Goal: Task Accomplishment & Management: Use online tool/utility

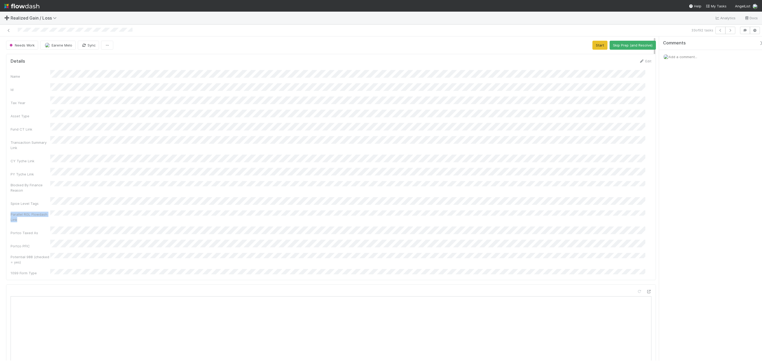
click at [152, 195] on div "Name Id Tax Year Asset Type Fund CT Link Transaction Summary Link CY Tyche Link…" at bounding box center [331, 173] width 641 height 206
click at [446, 164] on div "Name Id Tax Year Asset Type Fund CT Link Transaction Summary Link CY Tyche Link…" at bounding box center [331, 173] width 641 height 206
click at [596, 49] on button "Start" at bounding box center [599, 45] width 15 height 9
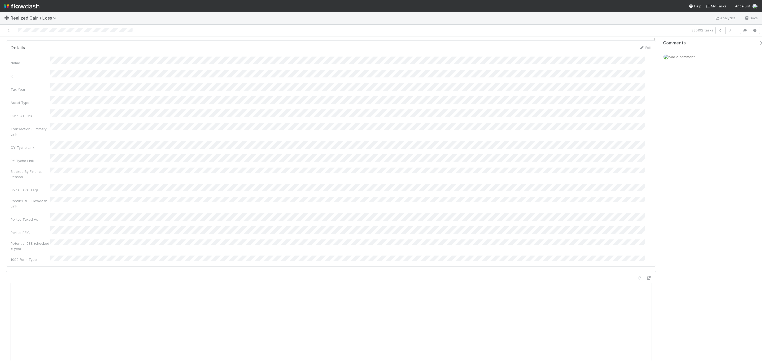
scroll to position [0, 0]
click at [615, 44] on button "Request Review (and Resolve)" at bounding box center [626, 45] width 57 height 9
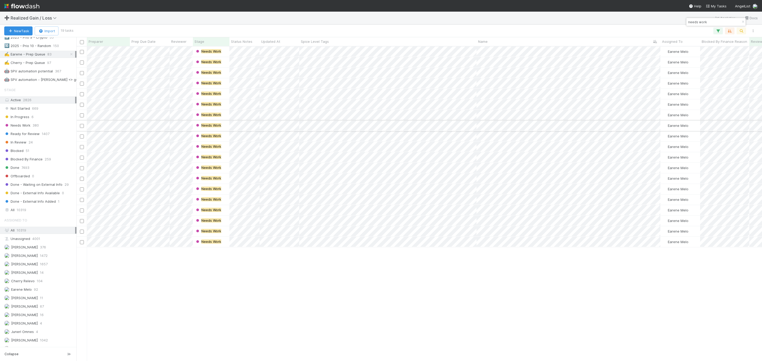
scroll to position [311, 0]
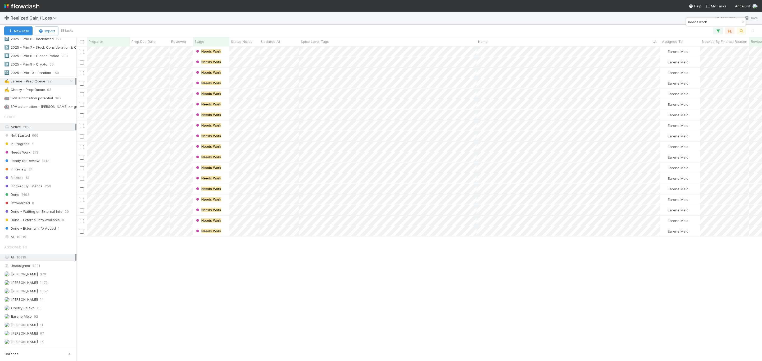
drag, startPoint x: 229, startPoint y: 310, endPoint x: 194, endPoint y: 2, distance: 309.8
click at [229, 308] on div "Needs Work Earene Melo 0 1 0 1 0 0 Needs Work Earene Melo 0 0 0 0 0 0 Needs Wor…" at bounding box center [418, 204] width 685 height 314
click at [21, 85] on div "✍️ Earene - Prep Queue" at bounding box center [24, 81] width 41 height 7
click at [740, 23] on icon "button" at bounding box center [742, 21] width 5 height 3
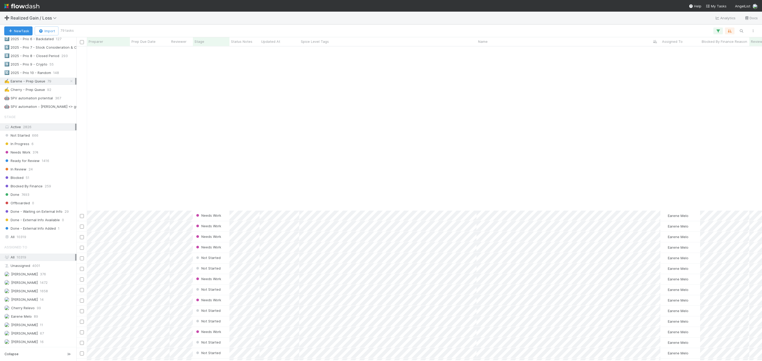
scroll to position [528, 0]
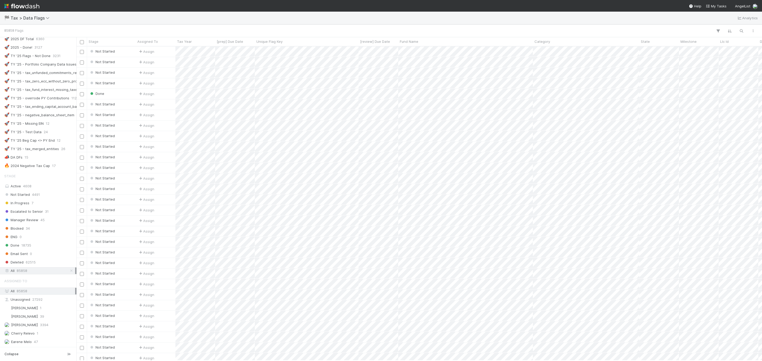
scroll to position [206, 0]
click at [38, 278] on div "All 85858" at bounding box center [39, 274] width 71 height 7
click at [744, 33] on button "button" at bounding box center [741, 31] width 10 height 7
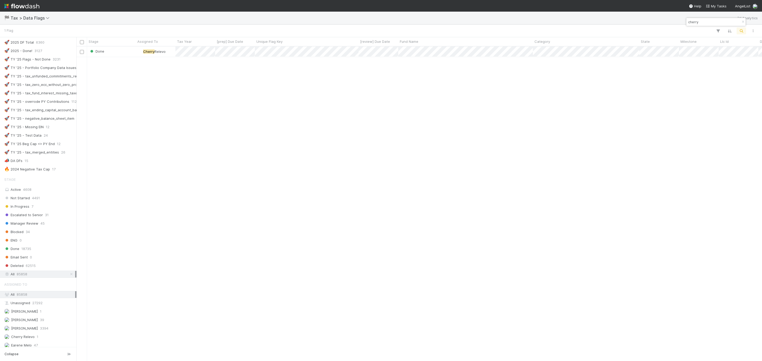
type input "cherry"
click at [93, 100] on div "Done Cherry Relevo 1 8/5/25, 5:46:09 PM 8/7/25, 5:05:03 PM 0 0 1 0 0" at bounding box center [418, 204] width 685 height 314
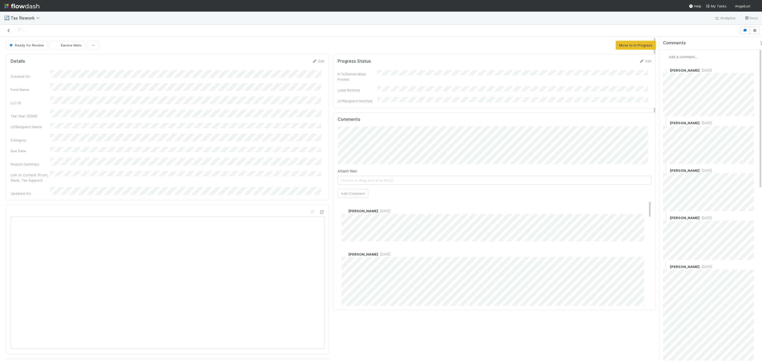
click at [8, 30] on icon at bounding box center [8, 30] width 5 height 3
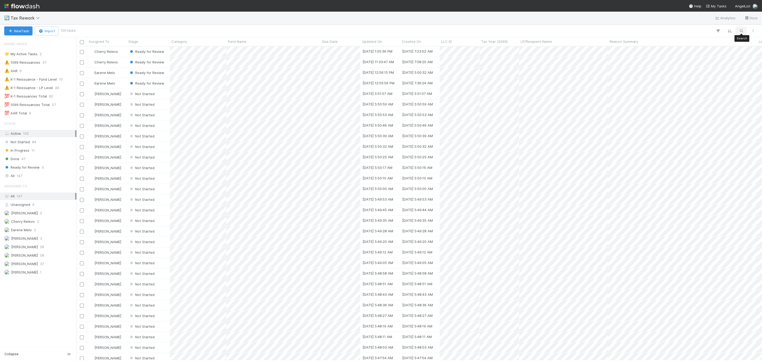
click at [741, 29] on icon "button" at bounding box center [740, 31] width 5 height 5
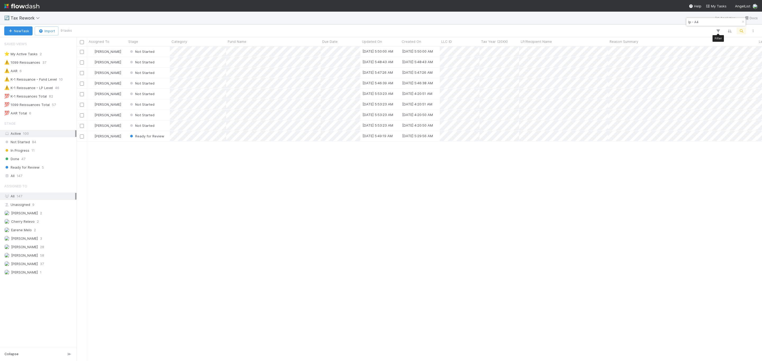
scroll to position [308, 679]
type input "lp - A4"
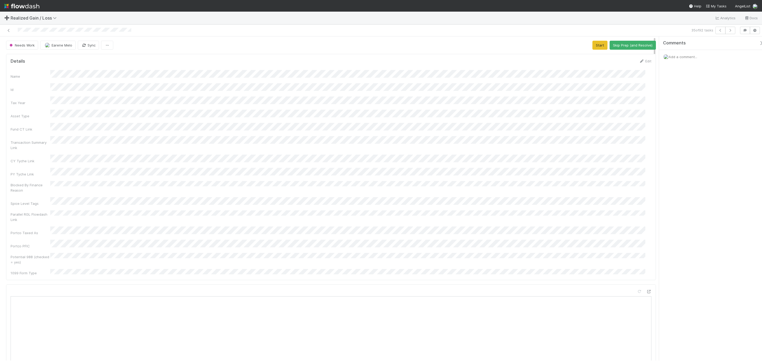
click at [568, 92] on div "Name Id Tax Year Asset Type Fund CT Link Transaction Summary Link CY Tyche Link…" at bounding box center [331, 173] width 641 height 206
click at [463, 151] on div "Name Id Tax Year Asset Type Fund CT Link Transaction Summary Link CY Tyche Link…" at bounding box center [331, 173] width 641 height 206
click at [594, 44] on button "Start" at bounding box center [599, 45] width 15 height 9
click at [632, 49] on button "Request Review (and Resolve)" at bounding box center [626, 45] width 57 height 9
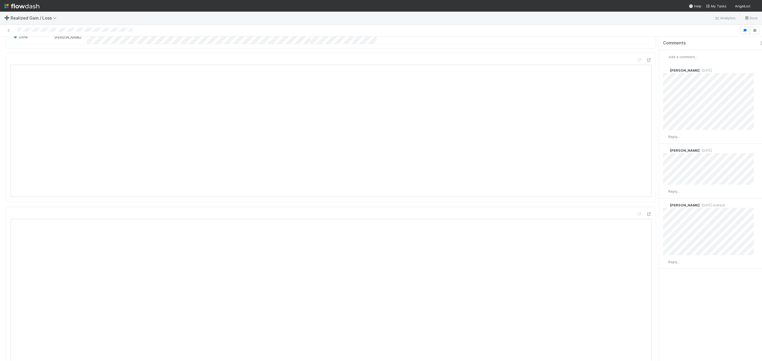
scroll to position [357, 0]
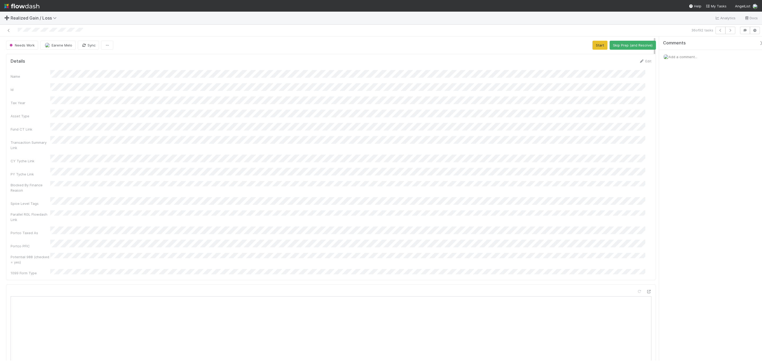
click at [329, 221] on div "Name Id Tax Year Asset Type Fund CT Link Transaction Summary Link CY Tyche Link…" at bounding box center [331, 173] width 641 height 206
click at [345, 143] on div "Name Id Tax Year Asset Type Fund CT Link Transaction Summary Link CY Tyche Link…" at bounding box center [331, 173] width 641 height 206
click at [593, 42] on button "Start" at bounding box center [599, 45] width 15 height 9
click at [613, 45] on button "Request Review (and Resolve)" at bounding box center [626, 45] width 57 height 9
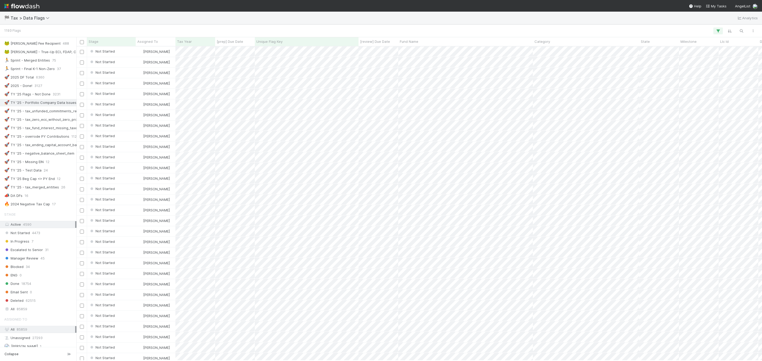
scroll to position [167, 0]
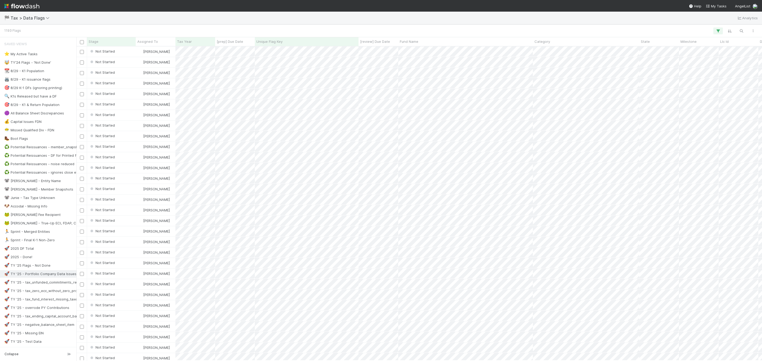
scroll to position [308, 679]
click at [739, 29] on icon "button" at bounding box center [740, 31] width 5 height 5
click at [716, 24] on input "Tax type is unknown and needs to be updated" at bounding box center [713, 22] width 53 height 6
paste input "Missing CFC/PFIC status"
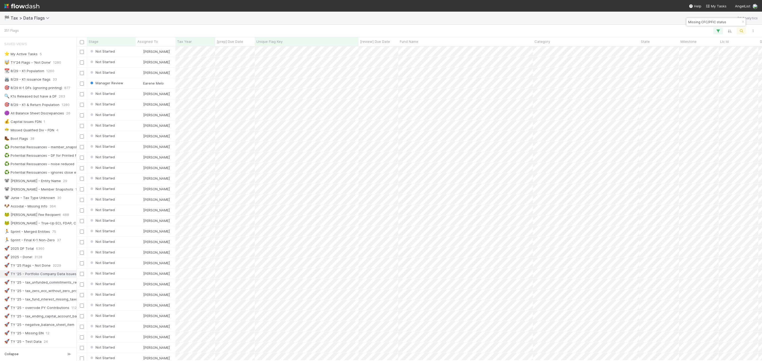
type input "Missing CFC/PFIC status"
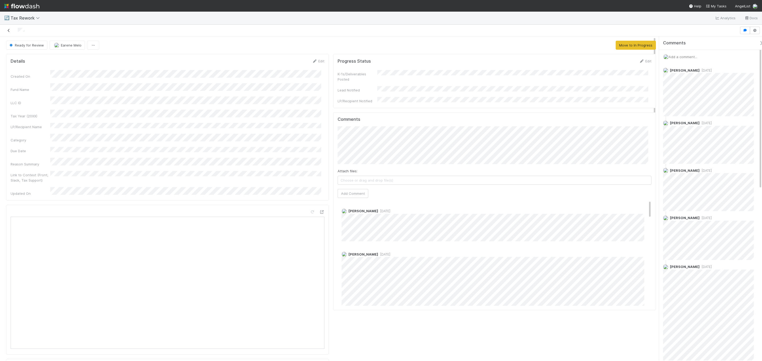
click at [10, 31] on icon at bounding box center [8, 30] width 5 height 3
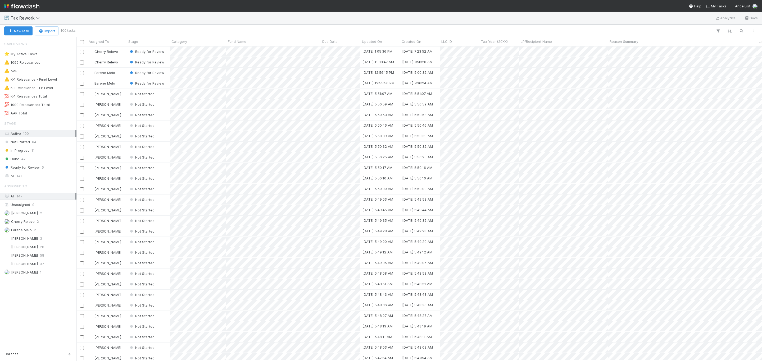
scroll to position [308, 679]
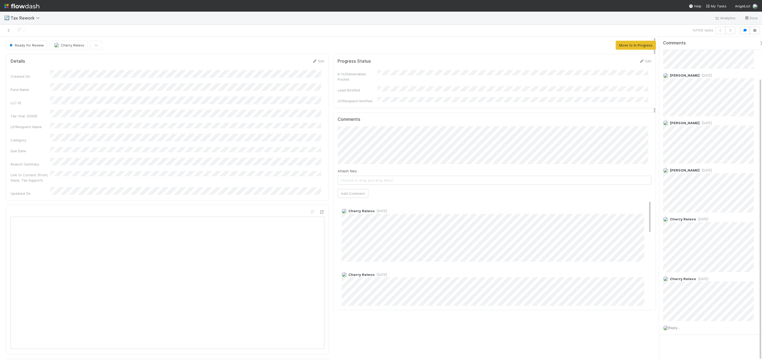
click at [5, 33] on div at bounding box center [186, 30] width 368 height 7
click at [10, 30] on icon at bounding box center [8, 30] width 5 height 3
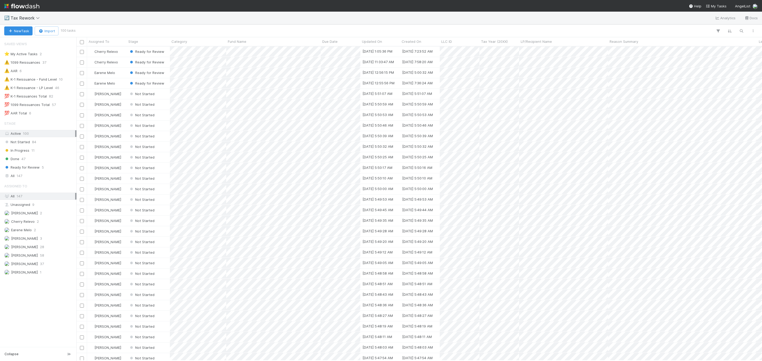
scroll to position [308, 679]
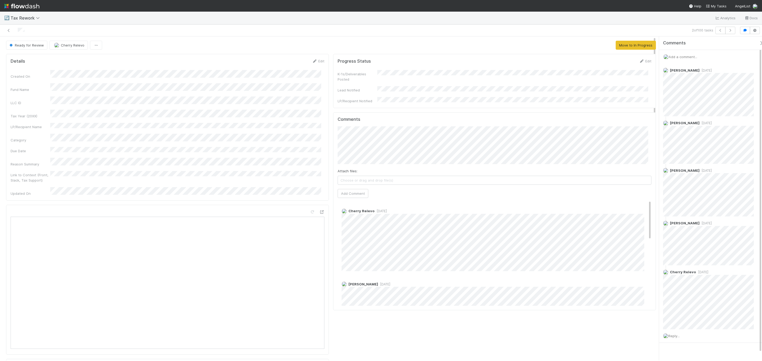
click at [10, 33] on div at bounding box center [186, 30] width 368 height 7
click at [10, 30] on icon at bounding box center [8, 30] width 5 height 3
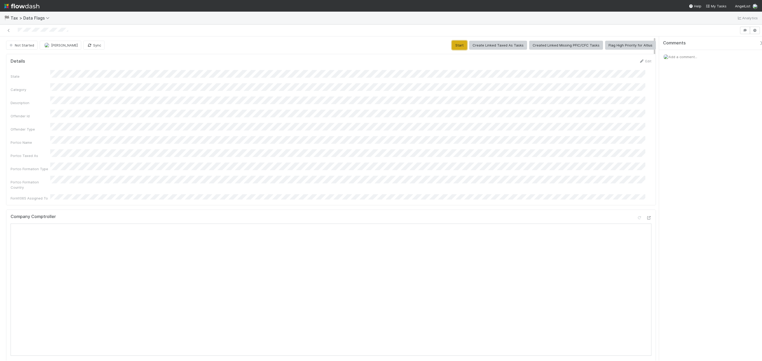
click at [453, 47] on button "Start" at bounding box center [459, 45] width 15 height 9
click at [63, 47] on span "[PERSON_NAME]" at bounding box center [64, 45] width 27 height 4
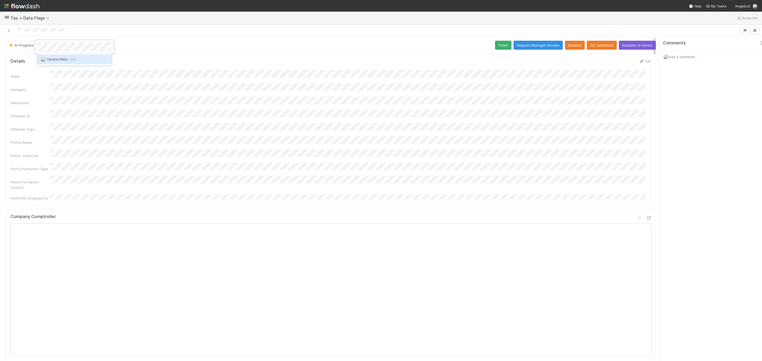
click at [76, 60] on div "Earene Melo you" at bounding box center [74, 59] width 74 height 10
click at [101, 136] on div "Portco Name" at bounding box center [331, 140] width 641 height 9
click at [65, 45] on span "Earene Melo" at bounding box center [61, 45] width 21 height 4
click at [570, 45] on div at bounding box center [381, 180] width 762 height 361
click at [568, 45] on button "Blocked" at bounding box center [575, 45] width 20 height 9
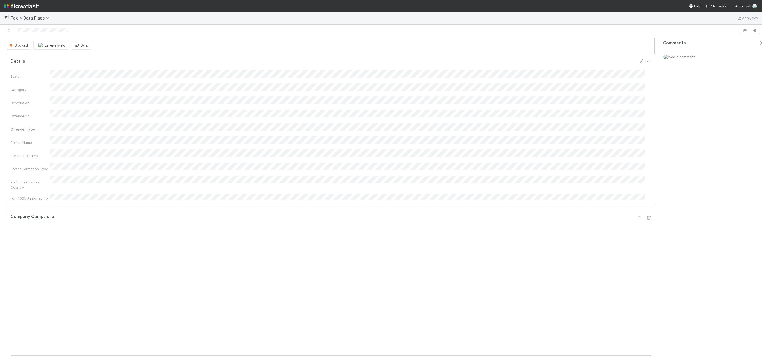
click at [686, 57] on span "Add a comment..." at bounding box center [682, 57] width 29 height 4
click at [606, 98] on div "Blocked Earene Melo Sync Details Edit State Category Description Offender Id Of…" at bounding box center [381, 198] width 762 height 324
drag, startPoint x: 687, startPoint y: 140, endPoint x: 698, endPoint y: 118, distance: 24.7
click at [686, 169] on div "Comments Add a comment... Attach files: Choose or drag and drop file(s) Add Com…" at bounding box center [713, 106] width 109 height 141
click at [594, 84] on div "Blocked Earene Melo Sync Details Edit State Category Description Offender Id Of…" at bounding box center [381, 198] width 762 height 324
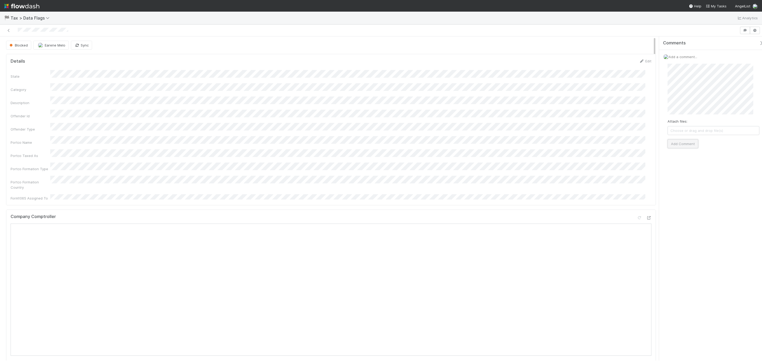
click at [687, 146] on button "Add Comment" at bounding box center [682, 143] width 31 height 9
click at [19, 41] on div "Blocked" at bounding box center [19, 45] width 27 height 9
click at [18, 46] on div "Blocked" at bounding box center [19, 45] width 27 height 9
click at [52, 48] on button "Earene Melo" at bounding box center [50, 45] width 35 height 9
click at [272, 128] on div at bounding box center [381, 180] width 762 height 361
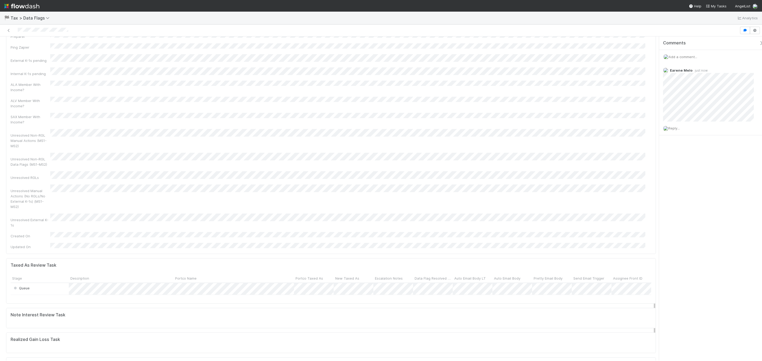
scroll to position [1468, 0]
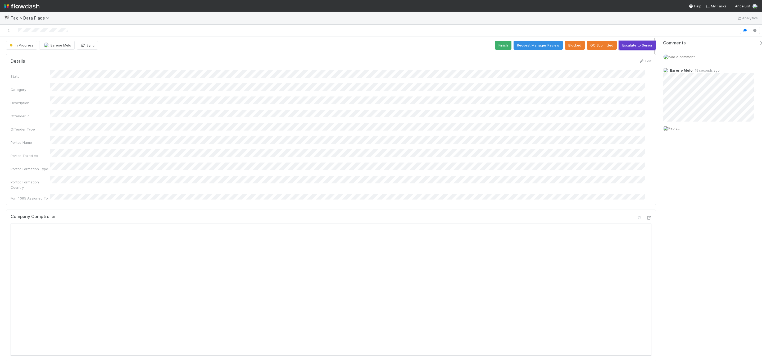
click at [632, 48] on button "Escalate to Senior" at bounding box center [637, 45] width 37 height 9
click at [404, 56] on div "Details Edit State Category Description Offender Id Offender Type Portco Name P…" at bounding box center [331, 130] width 650 height 152
click at [10, 32] on icon at bounding box center [8, 30] width 5 height 3
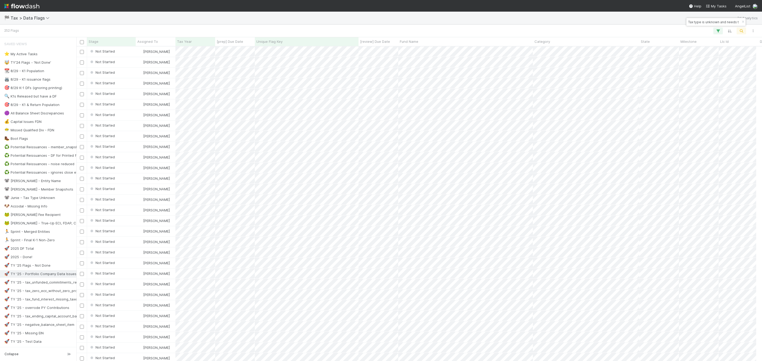
scroll to position [6, 6]
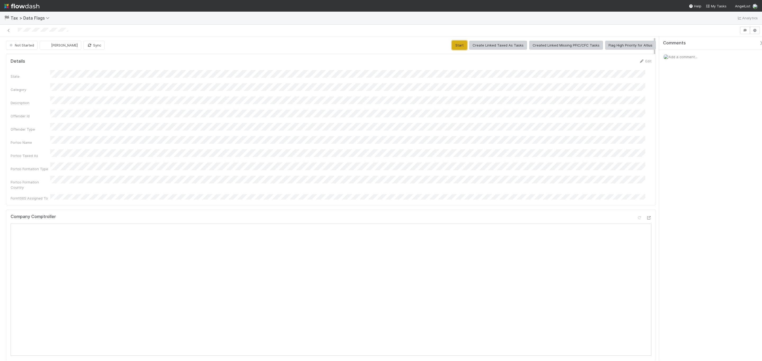
click at [452, 43] on button "Start" at bounding box center [459, 45] width 15 height 9
click at [52, 44] on span "[PERSON_NAME]" at bounding box center [64, 45] width 27 height 4
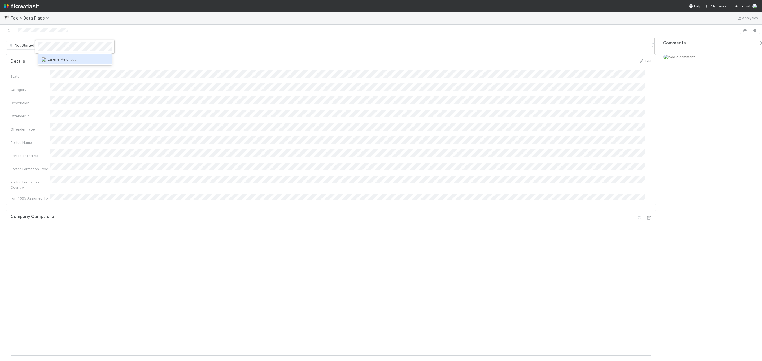
click at [53, 61] on div "Earene Melo you" at bounding box center [75, 59] width 74 height 10
click at [505, 45] on button "Finish" at bounding box center [503, 45] width 16 height 9
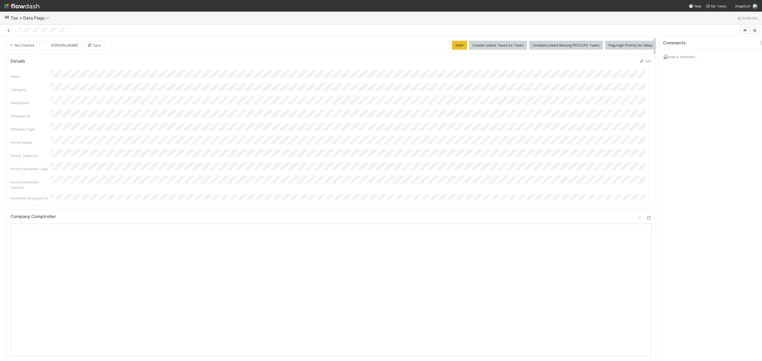
click at [9, 31] on icon at bounding box center [8, 30] width 5 height 3
click at [634, 62] on button "Cancel" at bounding box center [642, 62] width 19 height 9
click at [6, 29] on div at bounding box center [369, 30] width 735 height 7
click at [455, 45] on button "Start" at bounding box center [459, 45] width 15 height 9
click at [71, 44] on span "[PERSON_NAME]" at bounding box center [64, 45] width 27 height 4
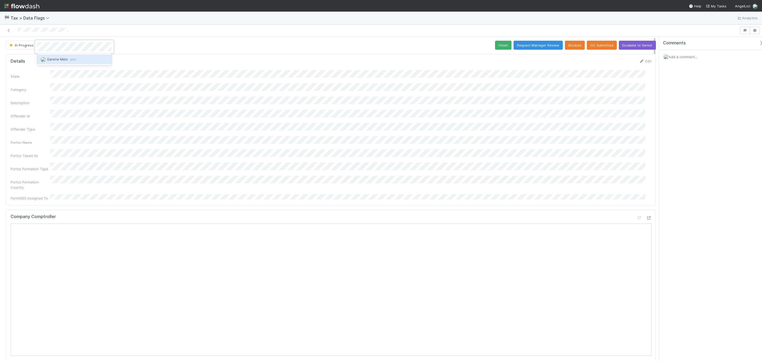
click at [69, 63] on div "Earene Melo you" at bounding box center [74, 59] width 74 height 10
click at [536, 45] on button "Request Manager Review" at bounding box center [537, 45] width 49 height 9
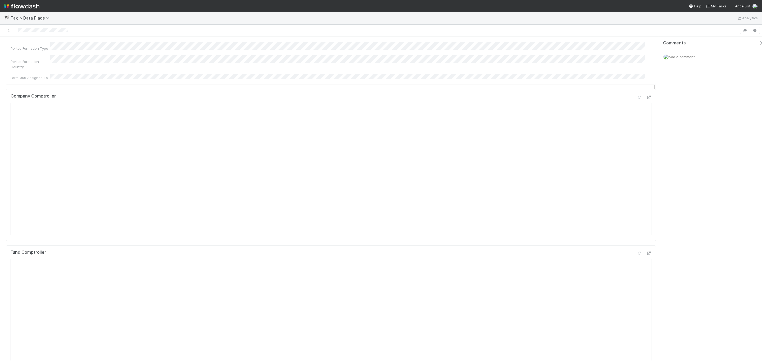
scroll to position [119, 0]
click at [687, 61] on div "Add a comment..." at bounding box center [713, 57] width 109 height 14
click at [687, 57] on span "Add a comment..." at bounding box center [682, 57] width 29 height 4
click at [688, 130] on div "Choose or drag and drop file(s)" at bounding box center [713, 125] width 92 height 9
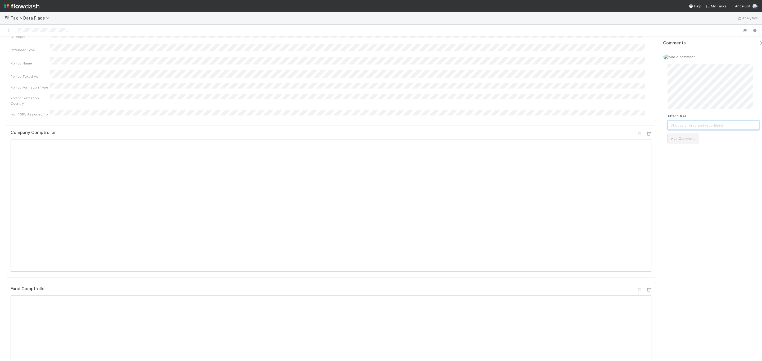
click at [688, 140] on button "Add Comment" at bounding box center [682, 138] width 31 height 9
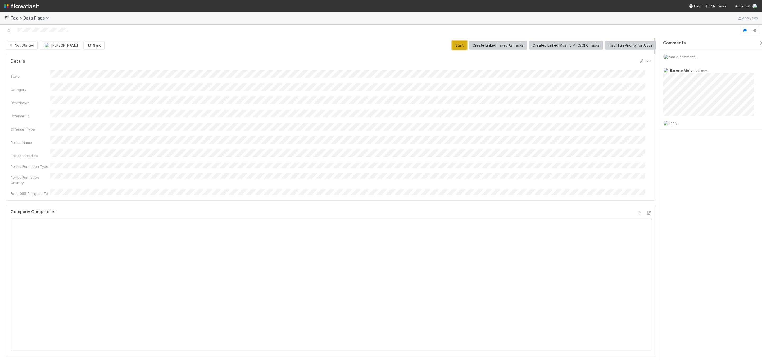
click at [453, 47] on button "Start" at bounding box center [459, 45] width 15 height 9
click at [69, 44] on span "[PERSON_NAME]" at bounding box center [64, 45] width 27 height 4
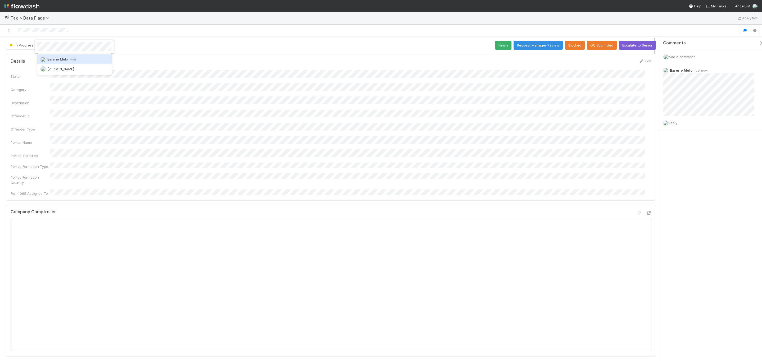
click at [57, 58] on span "Earene Melo you" at bounding box center [61, 59] width 29 height 4
click at [633, 46] on button "Escalate to Senior" at bounding box center [637, 45] width 37 height 9
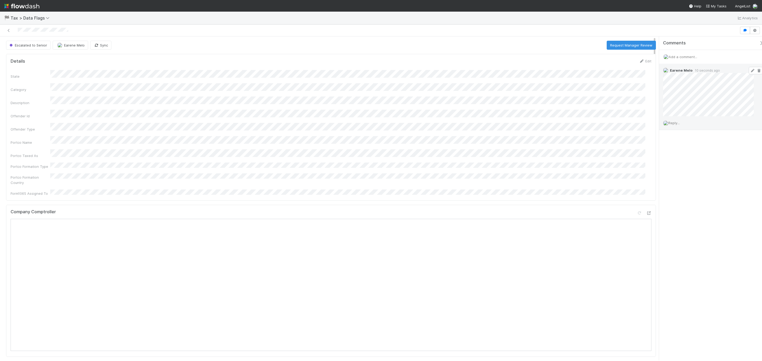
click at [660, 75] on div "Earene Melo 10 seconds ago" at bounding box center [711, 90] width 105 height 53
copy div
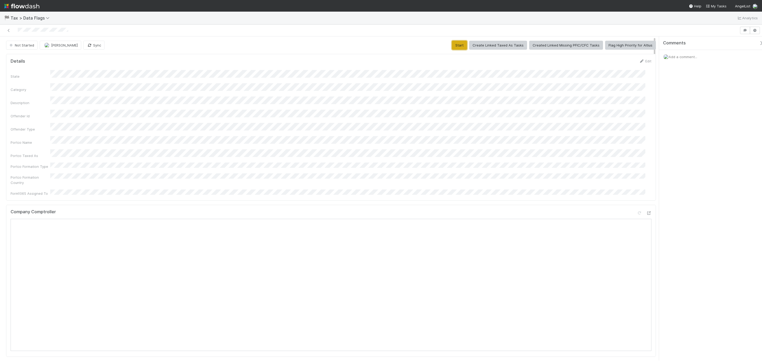
click at [456, 47] on button "Start" at bounding box center [459, 45] width 15 height 9
click at [697, 59] on span "Add a comment..." at bounding box center [682, 57] width 29 height 4
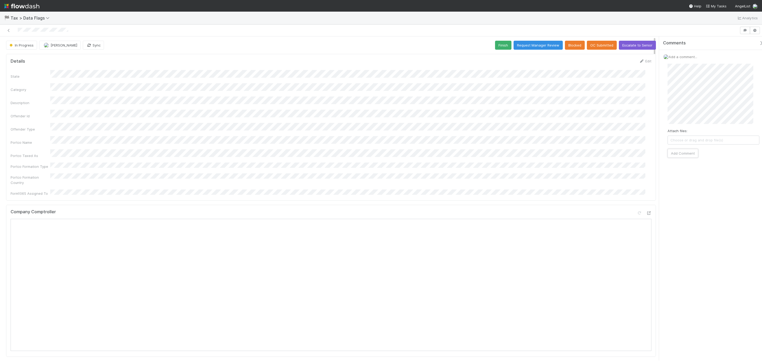
drag, startPoint x: 689, startPoint y: 154, endPoint x: 665, endPoint y: 132, distance: 32.6
click at [688, 154] on button "Add Comment" at bounding box center [682, 153] width 31 height 9
drag, startPoint x: 642, startPoint y: 45, endPoint x: 515, endPoint y: 92, distance: 135.4
click at [635, 33] on div "In Progress Fareeha Naim Sync Finish Request Manager Review Blocked OC Submitte…" at bounding box center [381, 193] width 762 height 337
click at [638, 46] on button "Escalate to Senior" at bounding box center [637, 45] width 37 height 9
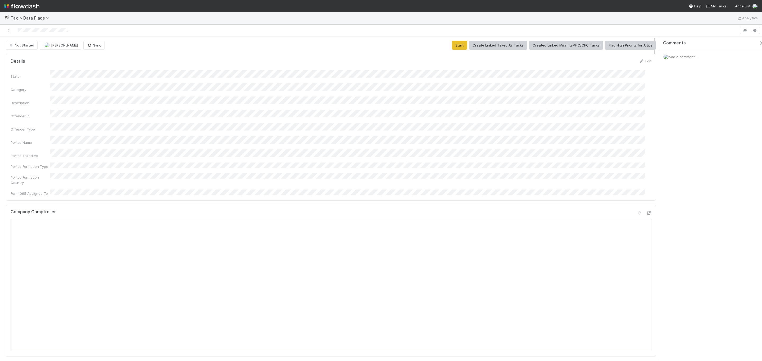
click at [699, 58] on div "Add a comment..." at bounding box center [713, 57] width 109 height 14
click at [691, 58] on span "Add a comment..." at bounding box center [682, 57] width 29 height 4
click at [683, 138] on button "Add Comment" at bounding box center [682, 138] width 31 height 9
click at [465, 48] on div "Start Create Linked Taxed As Tasks Created Linked Missing PFIC/CFC Tasks Flag H…" at bounding box center [554, 45] width 204 height 9
click at [452, 47] on button "Start" at bounding box center [459, 45] width 15 height 9
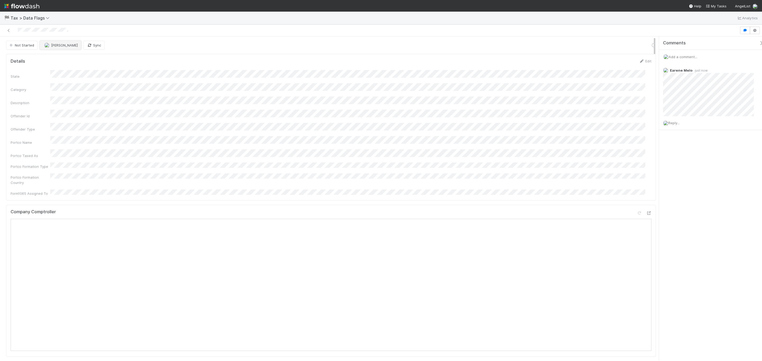
click at [55, 49] on button "[PERSON_NAME]" at bounding box center [61, 45] width 42 height 9
click at [65, 59] on span "Earene Melo you" at bounding box center [62, 59] width 29 height 4
click at [633, 47] on button "Escalate to Senior" at bounding box center [637, 45] width 37 height 9
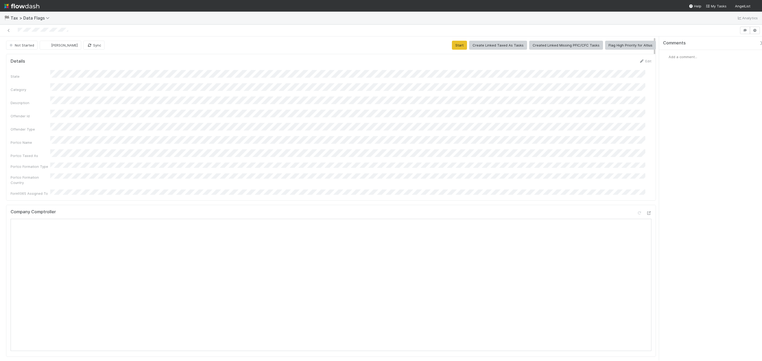
click at [314, 140] on div "State Category Description Offender Id Offender Type Portco Name Portco Taxed A…" at bounding box center [331, 133] width 641 height 126
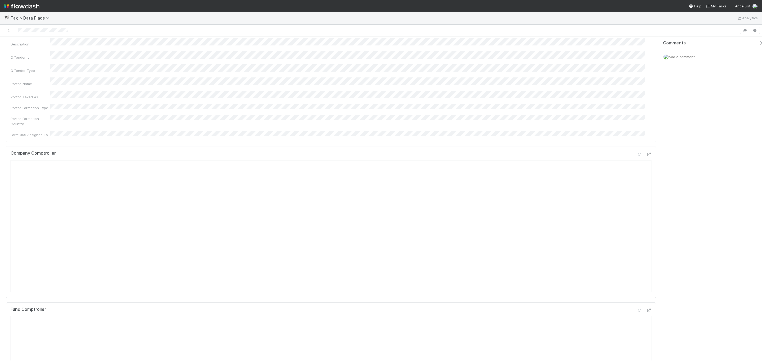
scroll to position [119, 0]
